Goal: Find specific page/section: Find specific page/section

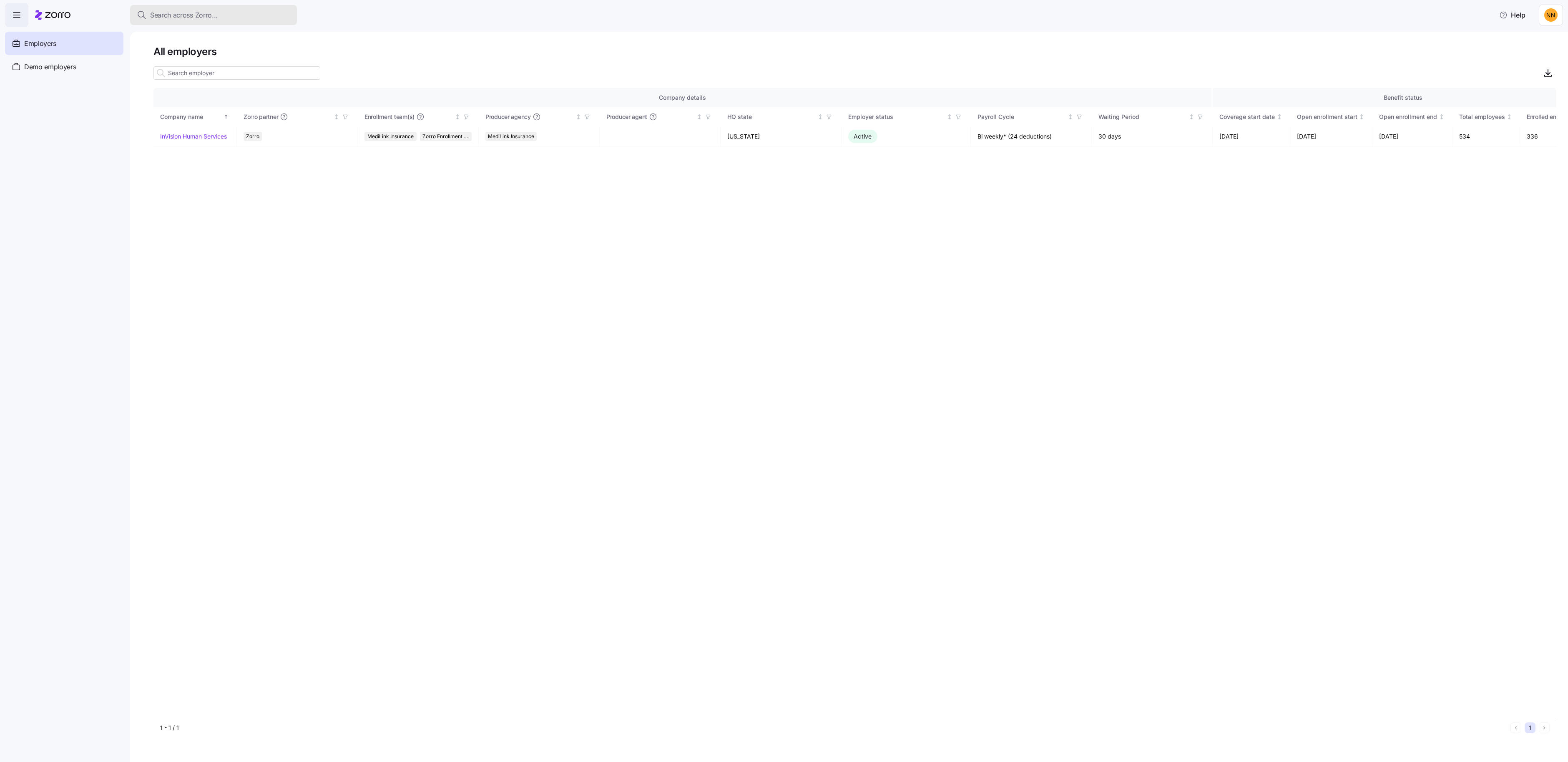
click at [218, 20] on span "Search across Zorro..." at bounding box center [184, 15] width 67 height 11
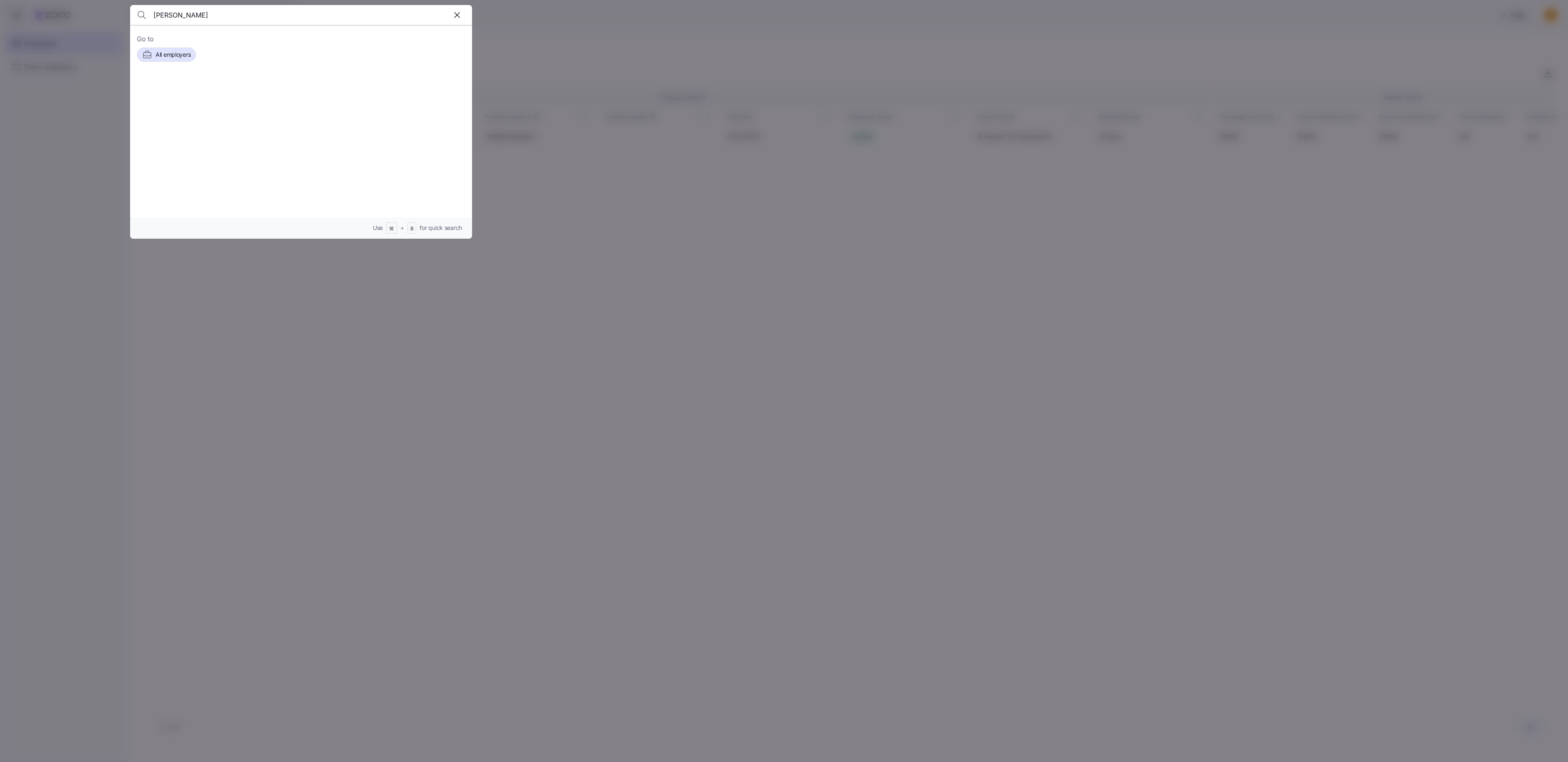
type input "[PERSON_NAME]"
click at [263, 100] on span "[PERSON_NAME]" at bounding box center [236, 95] width 54 height 11
